Goal: Task Accomplishment & Management: Complete application form

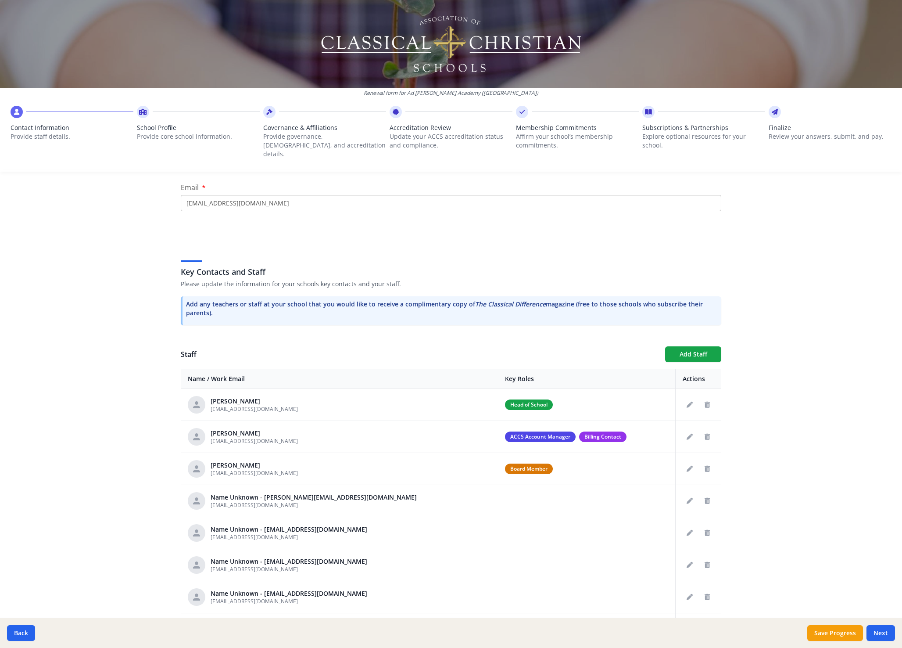
scroll to position [209, 0]
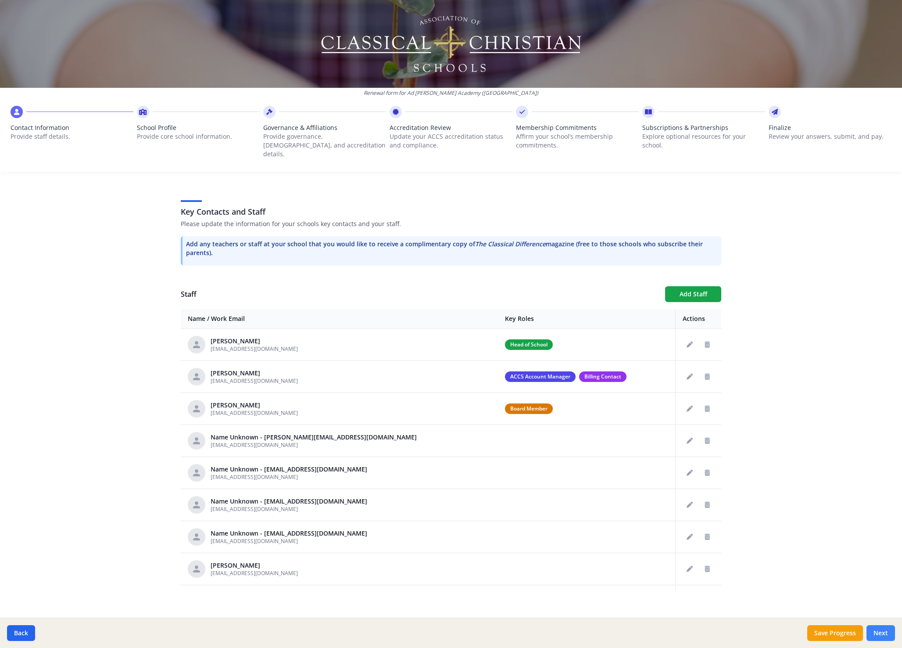
click at [886, 633] on button "Next" at bounding box center [881, 633] width 29 height 16
type input "[PHONE_NUMBER]"
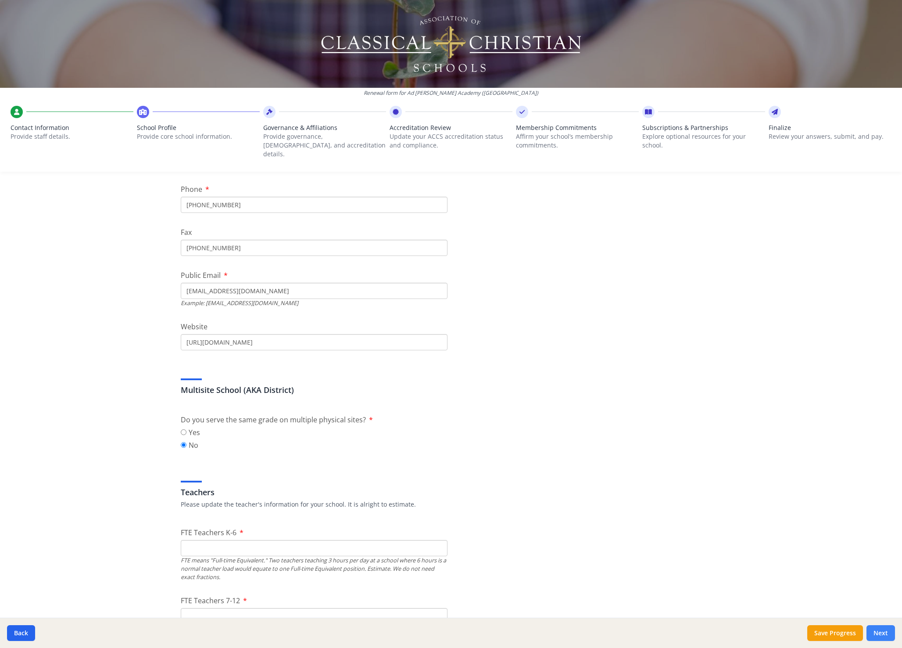
click at [886, 633] on button "Next" at bounding box center [881, 633] width 29 height 16
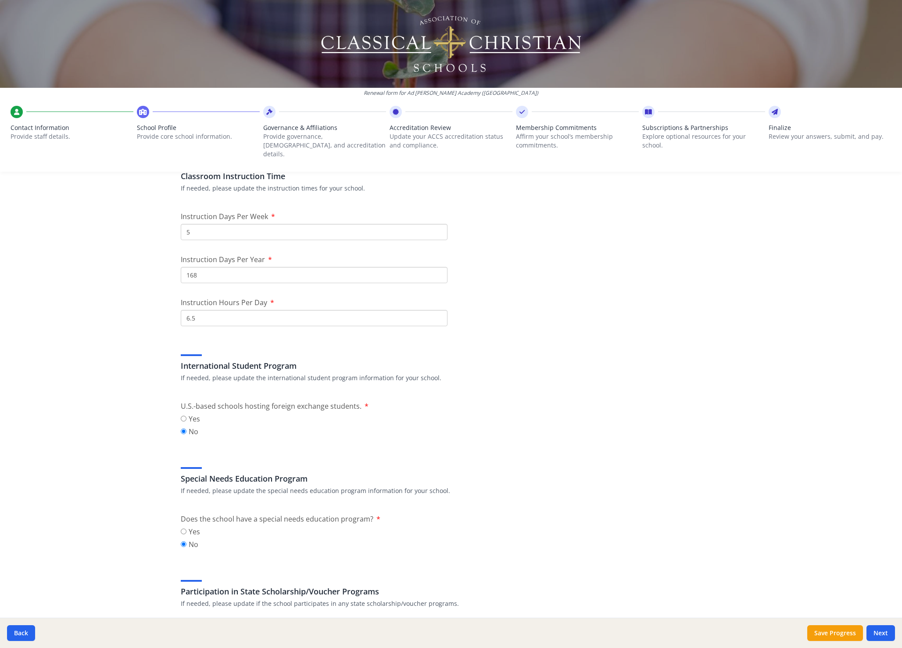
scroll to position [481, 0]
